Goal: Information Seeking & Learning: Check status

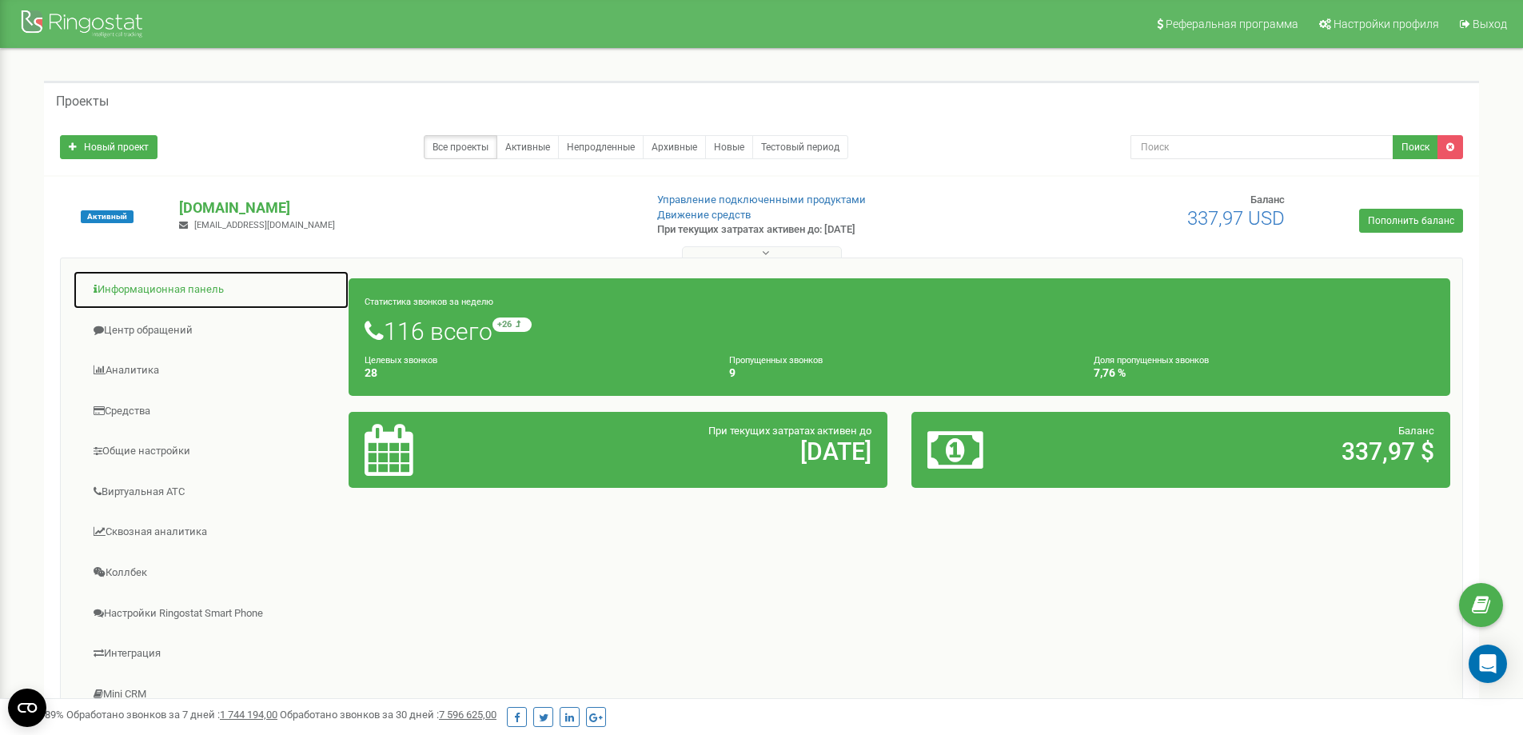
click at [146, 285] on link "Информационная панель" at bounding box center [211, 289] width 277 height 39
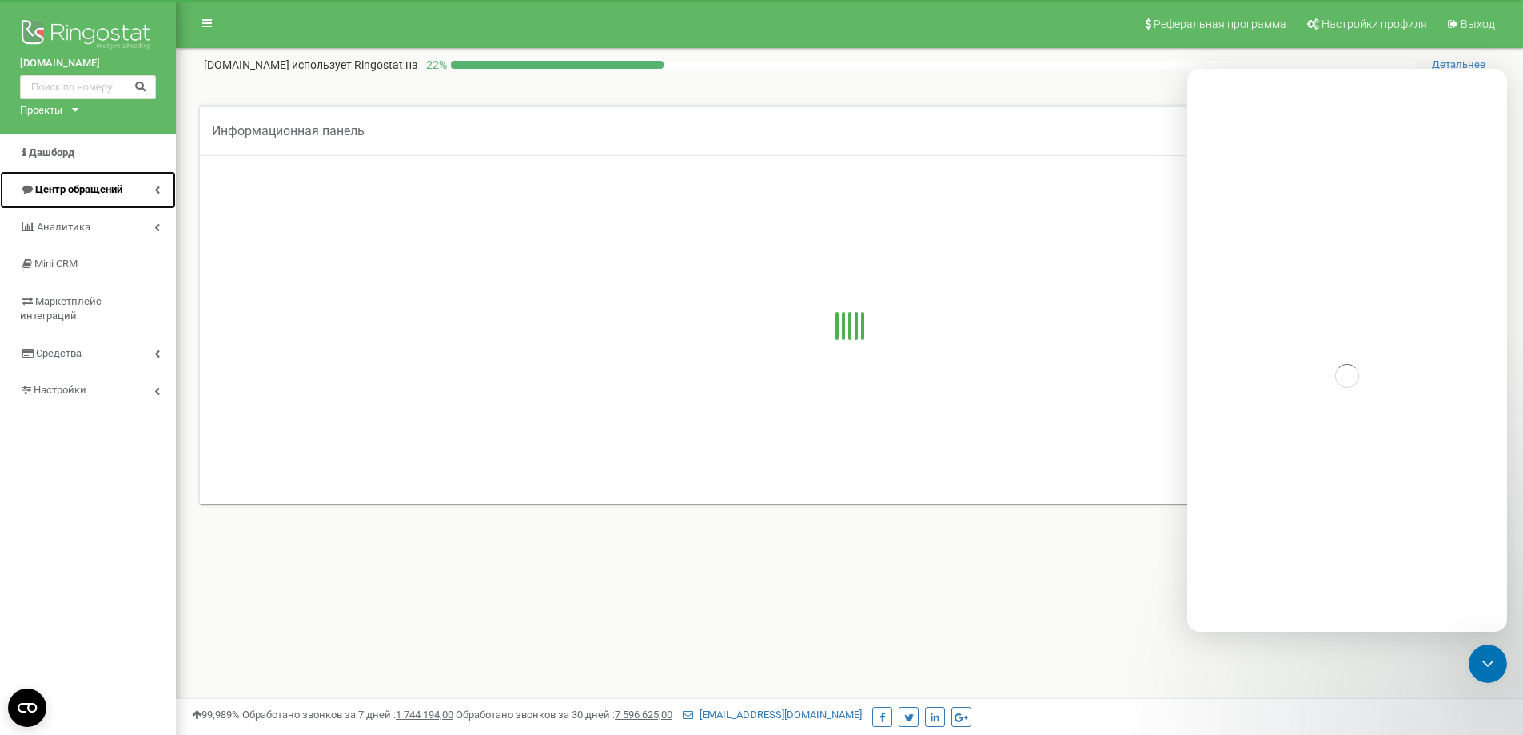
click at [106, 186] on span "Центр обращений" at bounding box center [78, 189] width 87 height 12
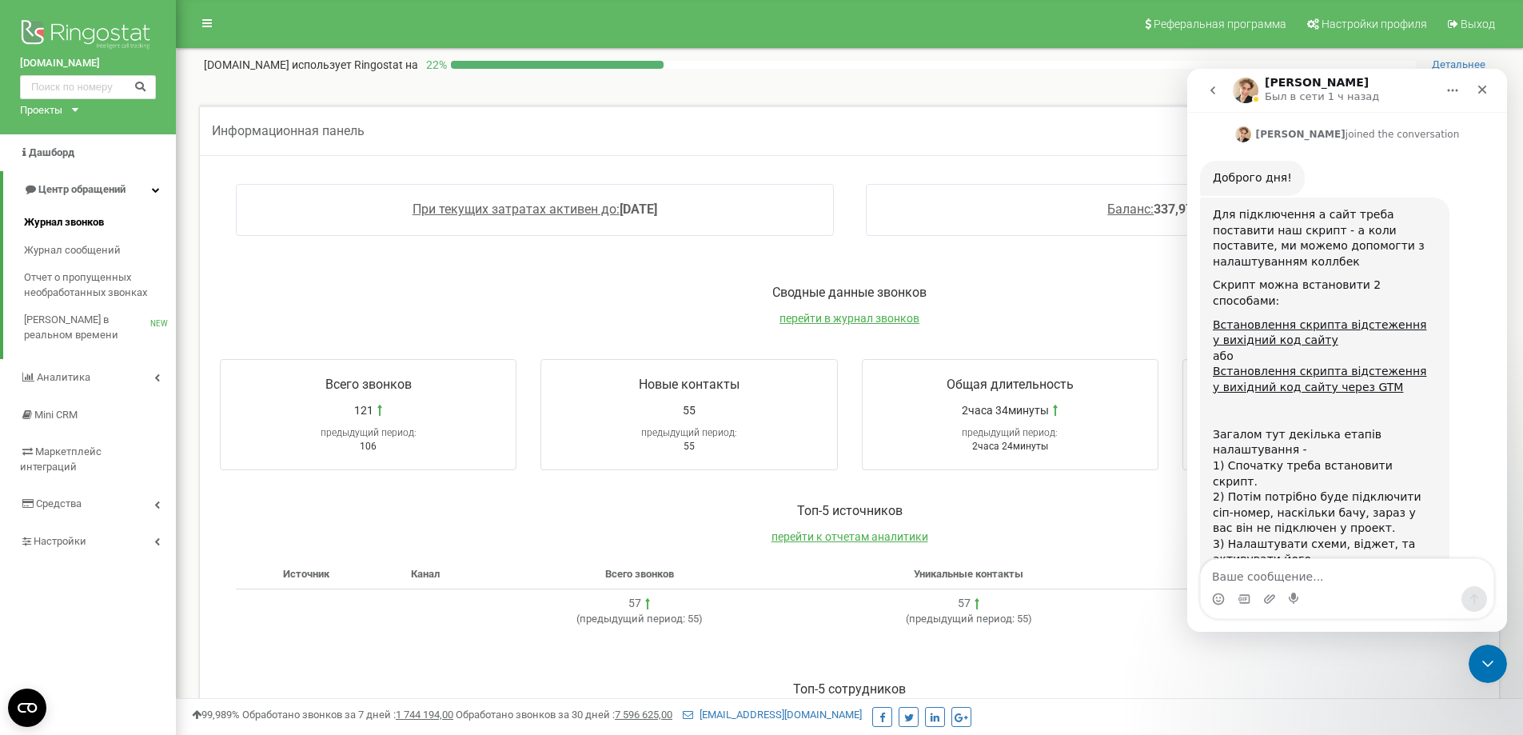
scroll to position [696, 0]
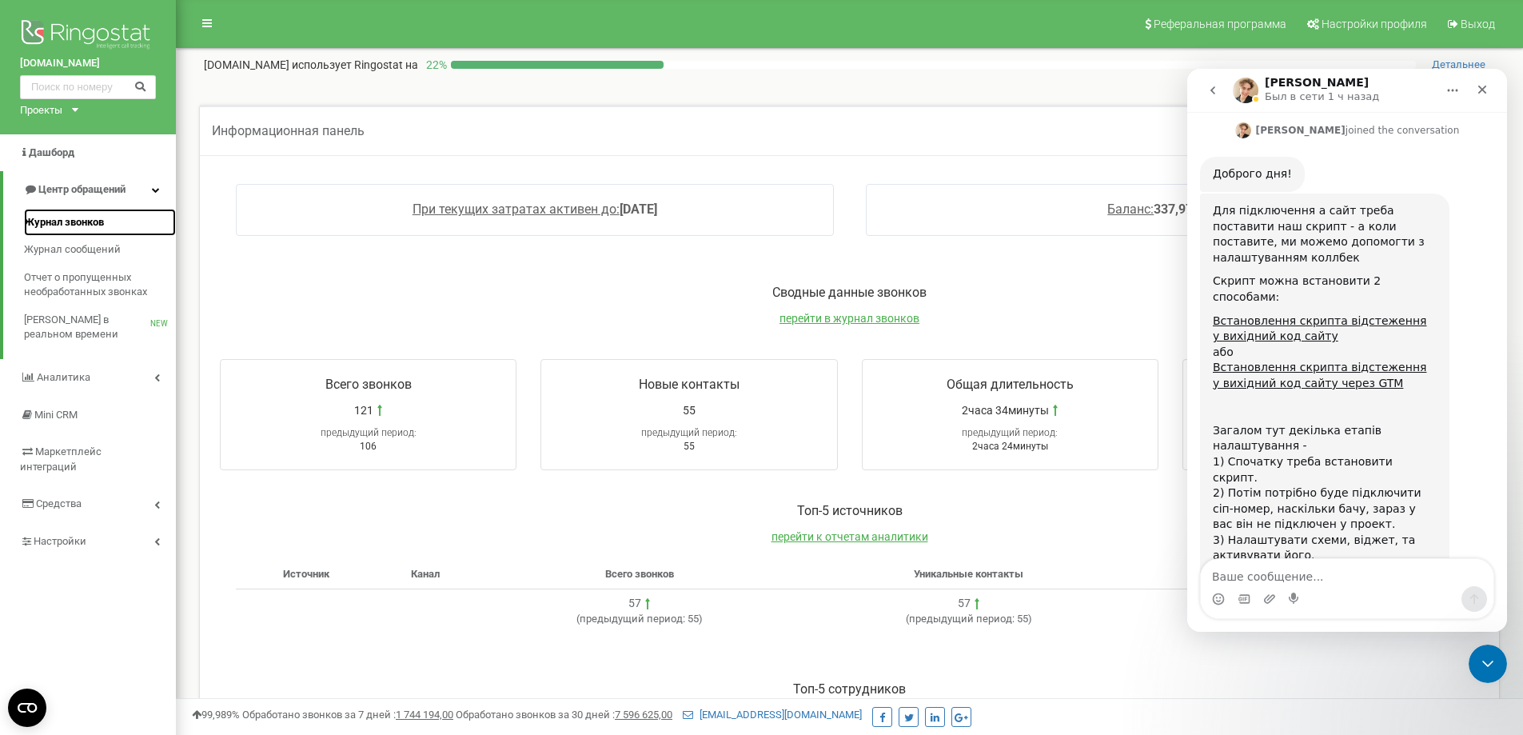
click at [98, 217] on span "Журнал звонков" at bounding box center [64, 222] width 80 height 15
click at [1489, 656] on icon "Закрыть службу сообщений Intercom" at bounding box center [1485, 661] width 19 height 19
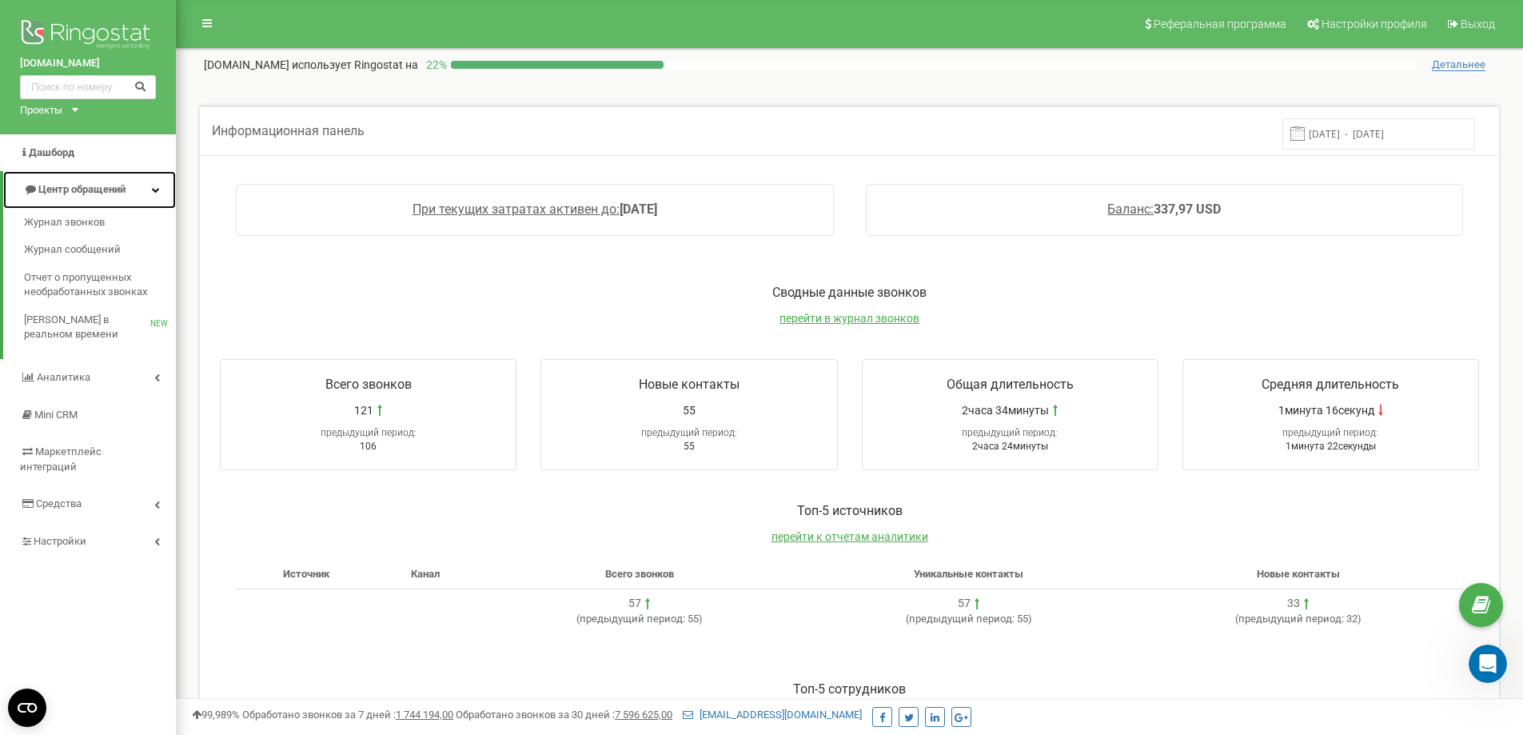
click at [73, 185] on span "Центр обращений" at bounding box center [81, 189] width 87 height 12
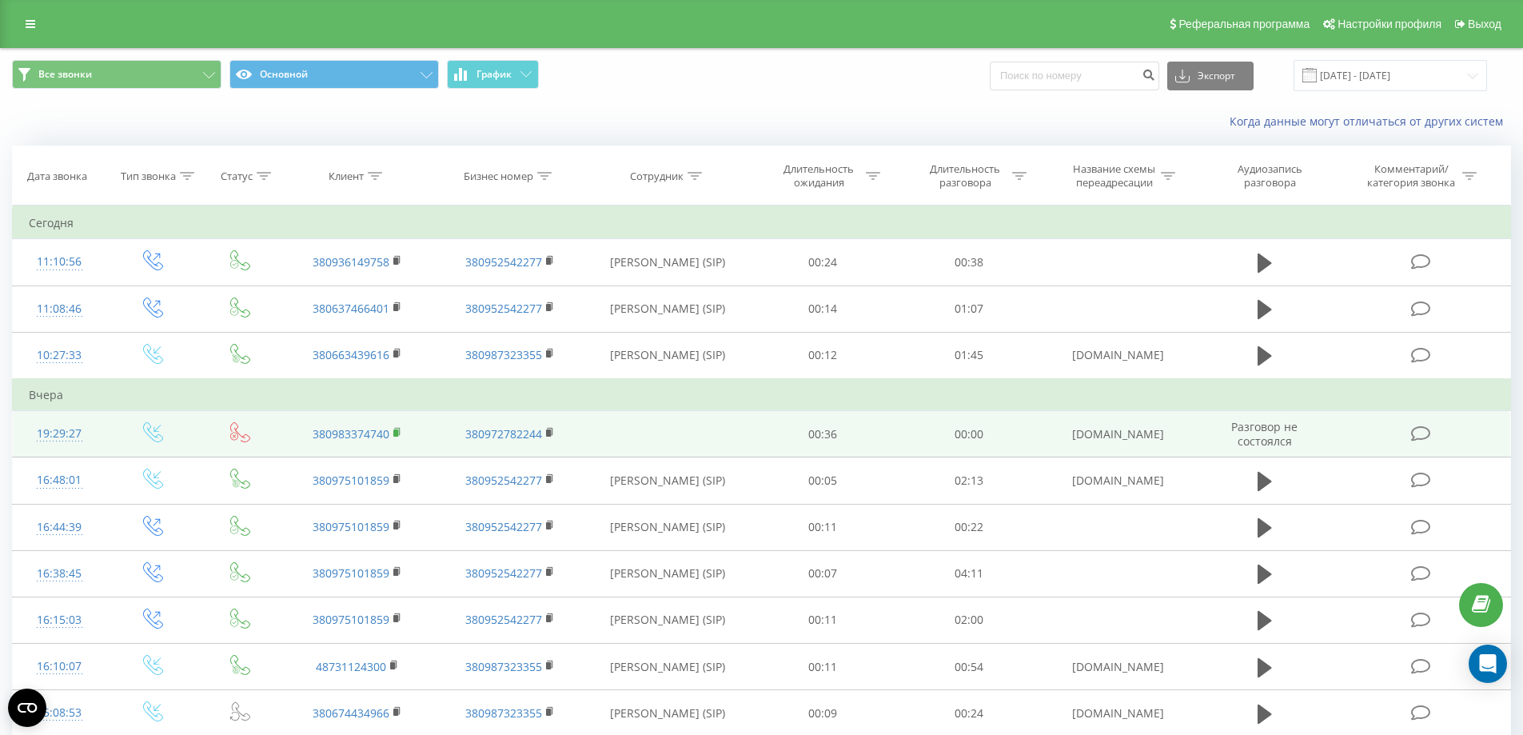
click at [397, 433] on rect at bounding box center [395, 432] width 5 height 7
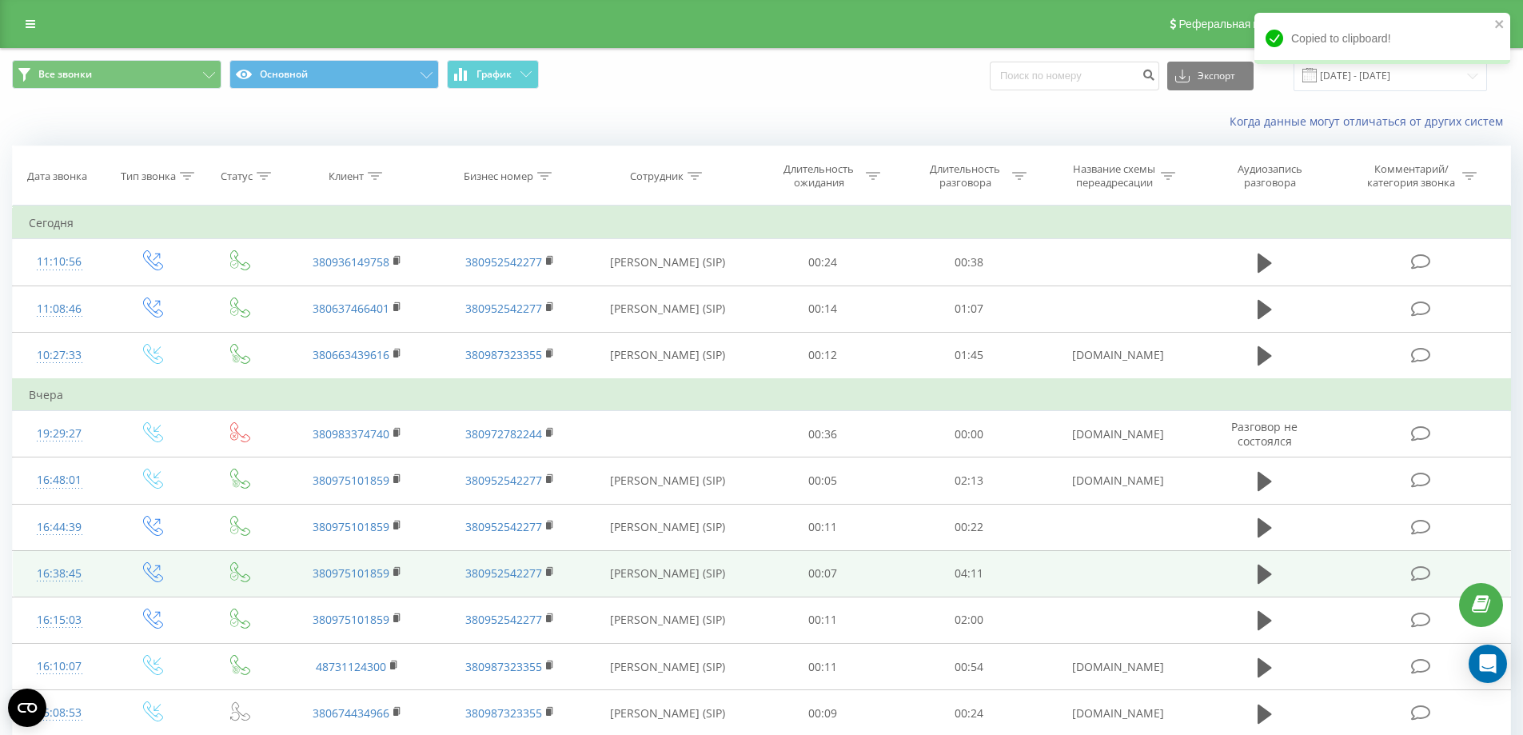
drag, startPoint x: 396, startPoint y: 427, endPoint x: 399, endPoint y: 551, distance: 124.0
click at [396, 427] on icon at bounding box center [397, 432] width 9 height 11
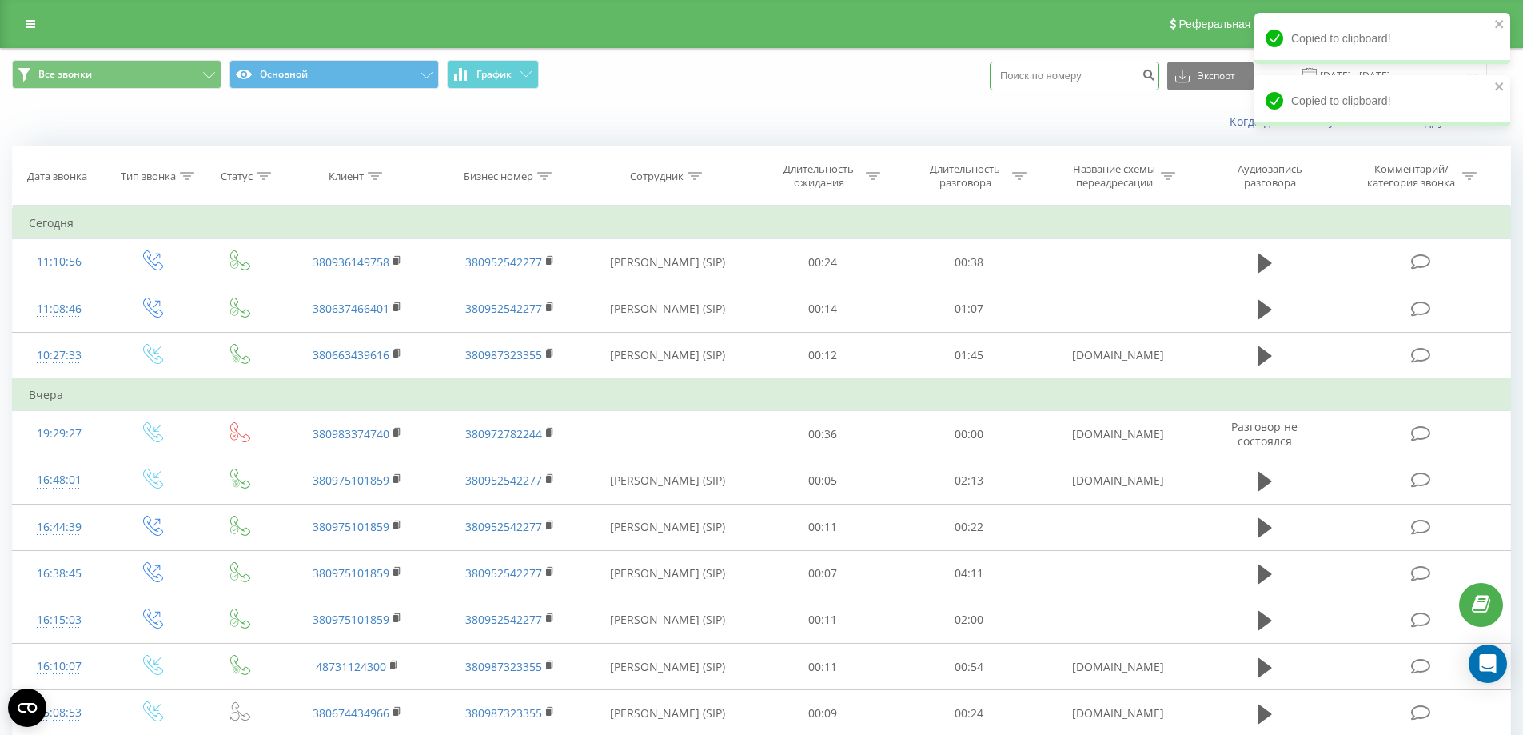
click at [1085, 66] on input at bounding box center [1075, 76] width 170 height 29
paste input "380983374740"
type input "380983374740"
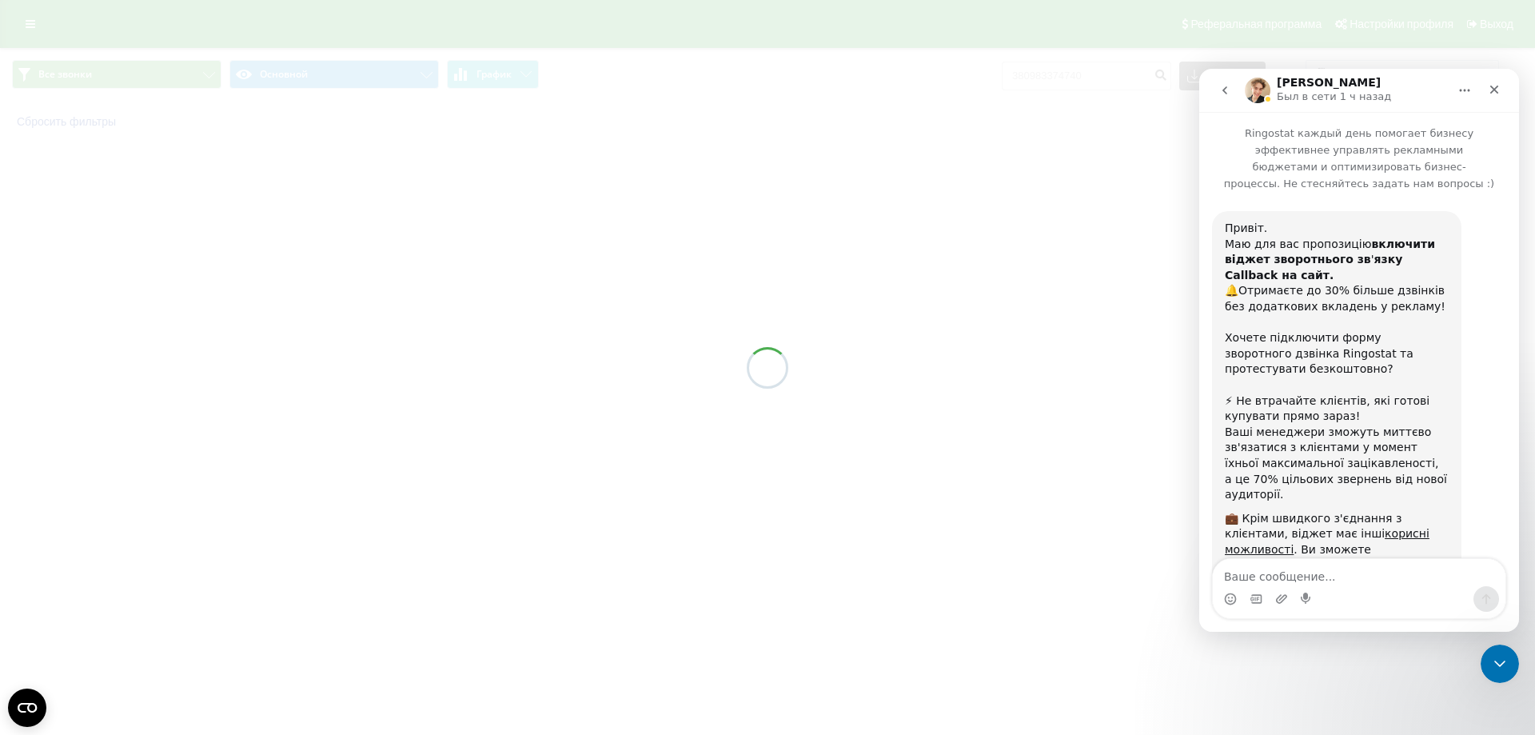
scroll to position [696, 0]
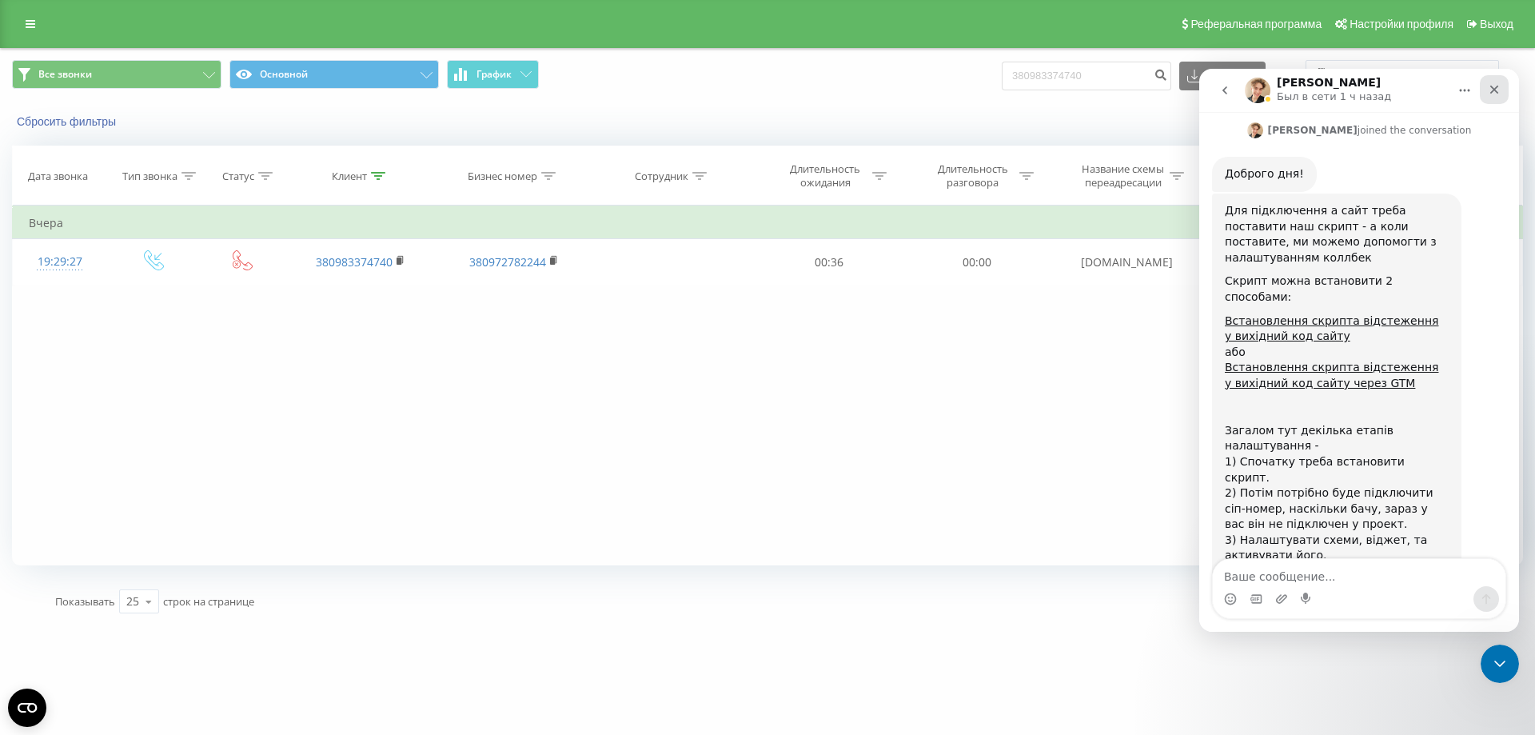
click at [1501, 86] on div "Закрыть" at bounding box center [1494, 89] width 29 height 29
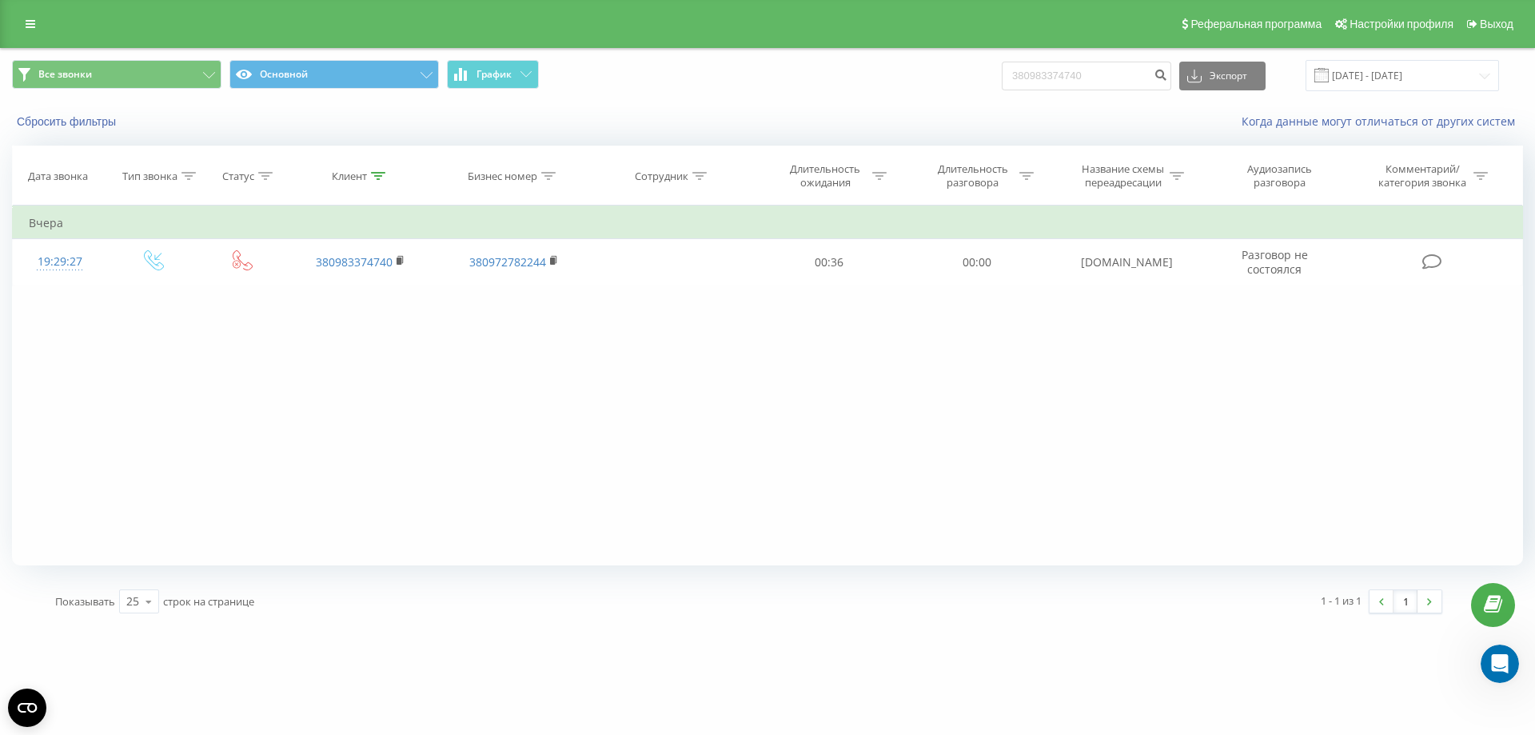
click at [201, 530] on div "Фильтровать по условию Равно Введите значение Отмена OK Фильтровать по условию …" at bounding box center [767, 385] width 1511 height 360
drag, startPoint x: 167, startPoint y: 691, endPoint x: 154, endPoint y: 689, distance: 13.7
click at [154, 689] on div "domsporta.ua 380983374740 Проекты domsporta.ua Дашборд Центр обращений Журнал з…" at bounding box center [767, 367] width 1535 height 735
drag, startPoint x: 332, startPoint y: 717, endPoint x: 369, endPoint y: 716, distance: 36.8
click at [369, 716] on div "domsporta.ua 380983374740 Проекты domsporta.ua Дашборд Центр обращений Журнал з…" at bounding box center [767, 367] width 1535 height 735
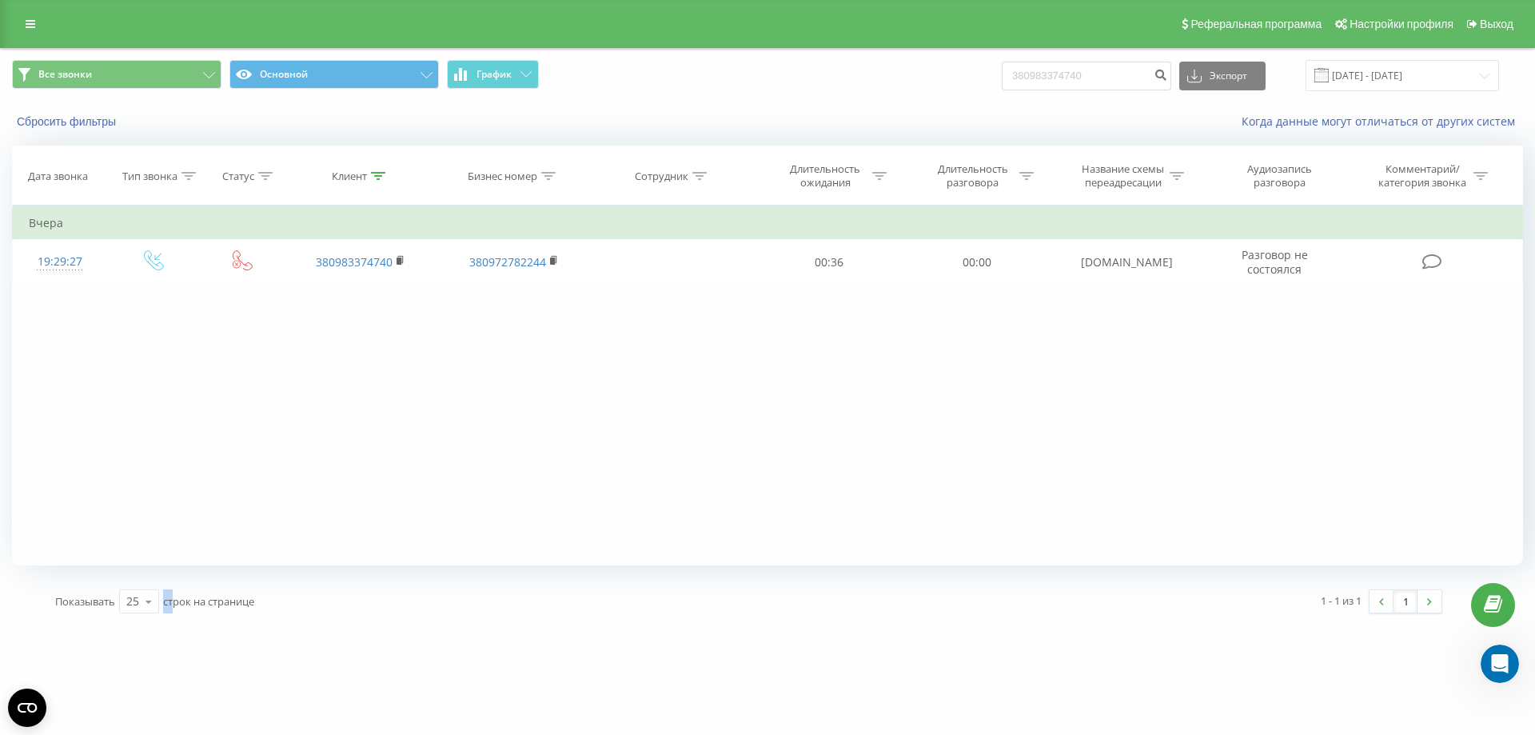
click at [369, 716] on div "domsporta.ua 380983374740 Проекты domsporta.ua Дашборд Центр обращений Журнал з…" at bounding box center [767, 367] width 1535 height 735
